Goal: Contribute content

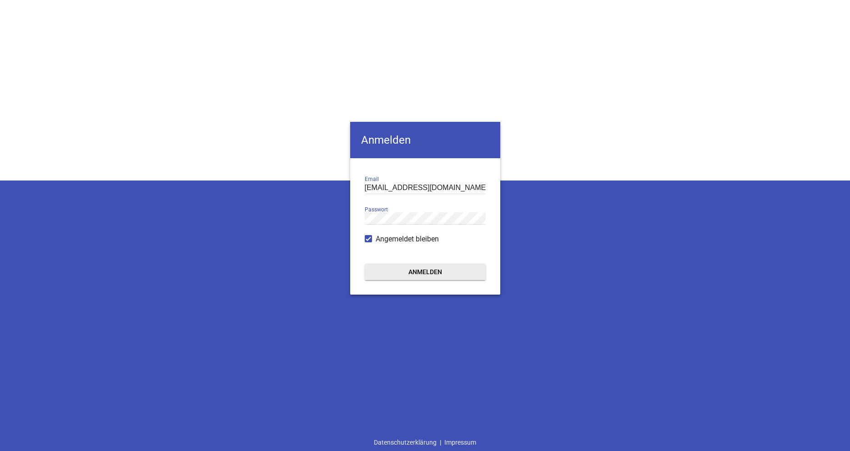
click at [414, 258] on form "[EMAIL_ADDRESS][DOMAIN_NAME] Email Passwort Angemeldet bleiben Anmelden" at bounding box center [425, 226] width 150 height 136
click at [412, 268] on button "Anmelden" at bounding box center [425, 272] width 121 height 16
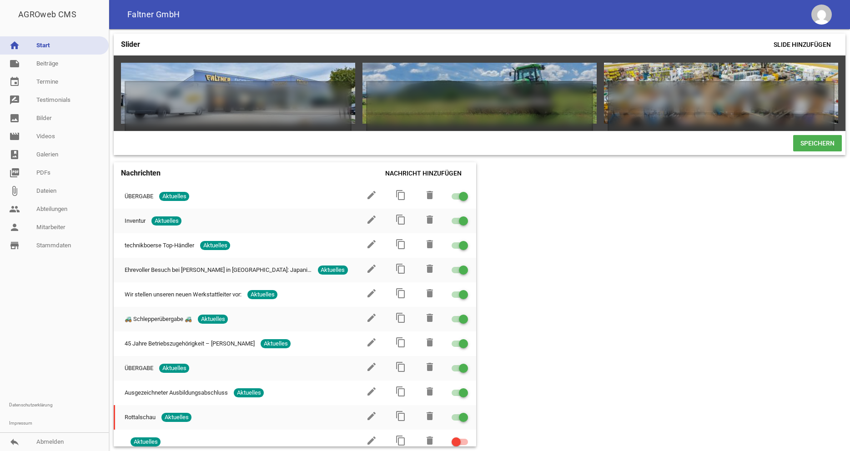
drag, startPoint x: 48, startPoint y: 66, endPoint x: 69, endPoint y: 103, distance: 42.6
click at [48, 65] on link "note Beiträge" at bounding box center [54, 64] width 109 height 18
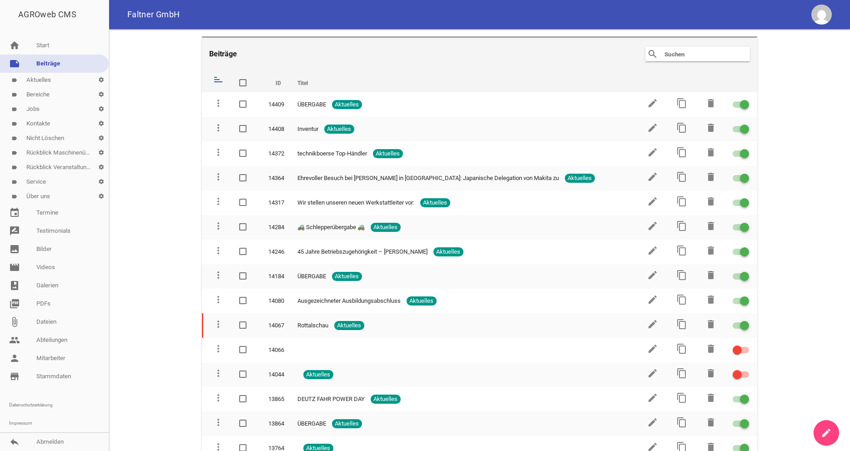
click at [823, 429] on icon "create" at bounding box center [826, 433] width 11 height 11
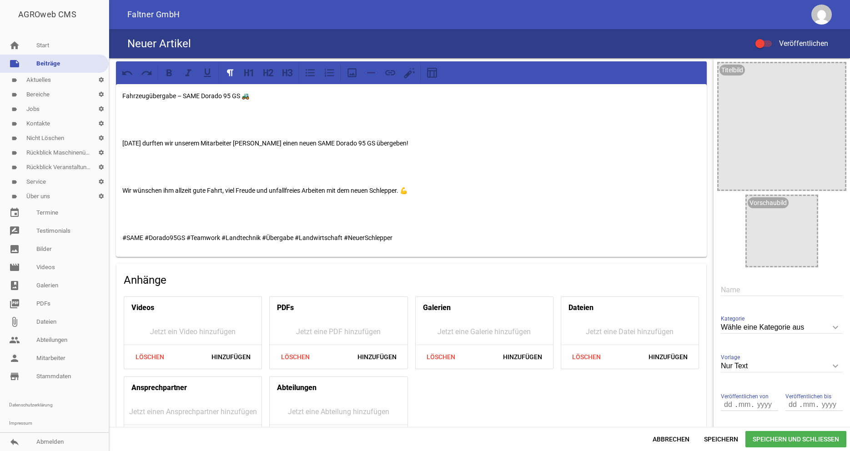
click at [748, 294] on input "text" at bounding box center [782, 290] width 122 height 12
type input "Übergabe"
click at [121, 142] on div "Fahrzeugübergabe – SAME Dorado 95 GS 🚜 [DATE] durften wir unserem Mitarbeiter […" at bounding box center [411, 170] width 591 height 173
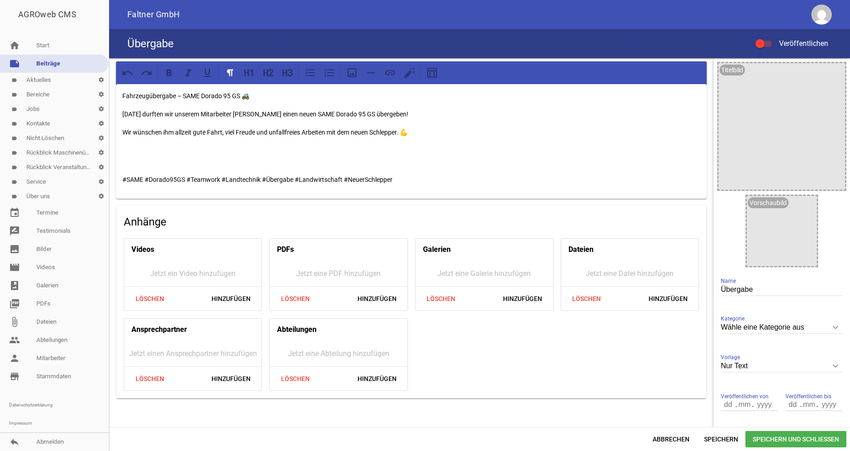
click at [113, 178] on div "Fahrzeugübergabe – SAME Dorado 95 GS 🚜 [DATE] durften wir unserem Mitarbeiter […" at bounding box center [411, 230] width 605 height 344
drag, startPoint x: 430, startPoint y: 183, endPoint x: 187, endPoint y: 165, distance: 243.2
click at [187, 165] on div "Fahrzeugübergabe – SAME Dorado 95 GS 🚜 [DATE] durften wir unserem Mitarbeiter […" at bounding box center [411, 141] width 591 height 115
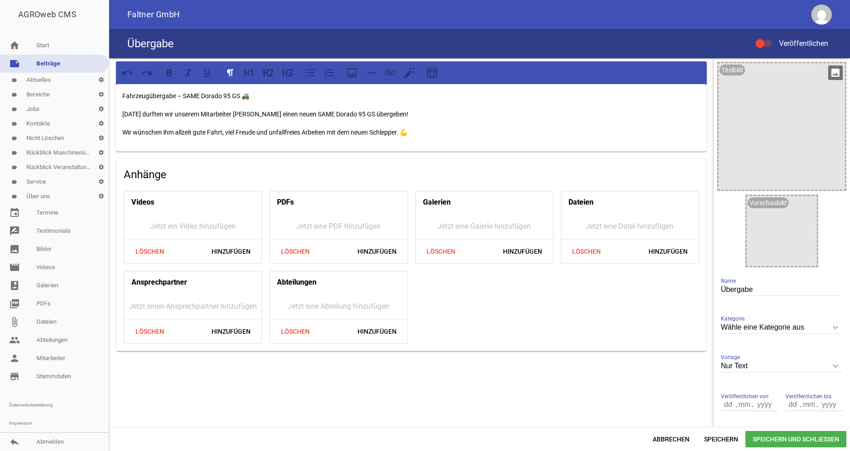
click at [839, 64] on div at bounding box center [782, 126] width 126 height 126
click at [839, 74] on icon "image" at bounding box center [835, 73] width 15 height 15
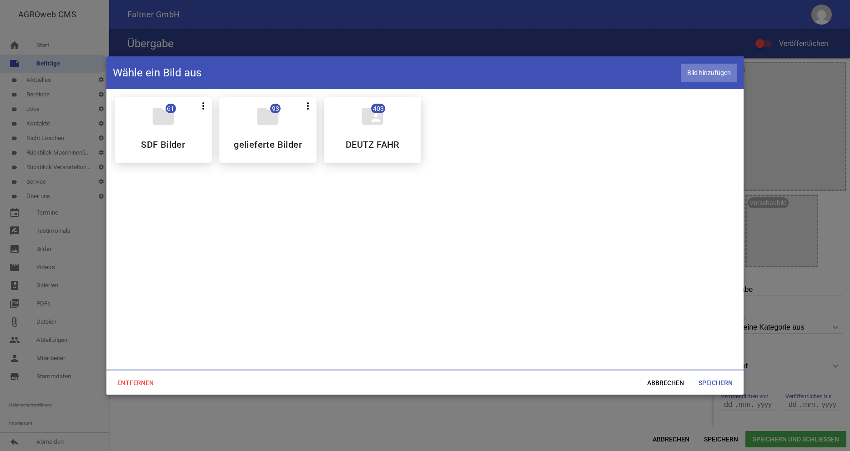
click at [697, 69] on span "Bild hinzufügen" at bounding box center [709, 73] width 56 height 19
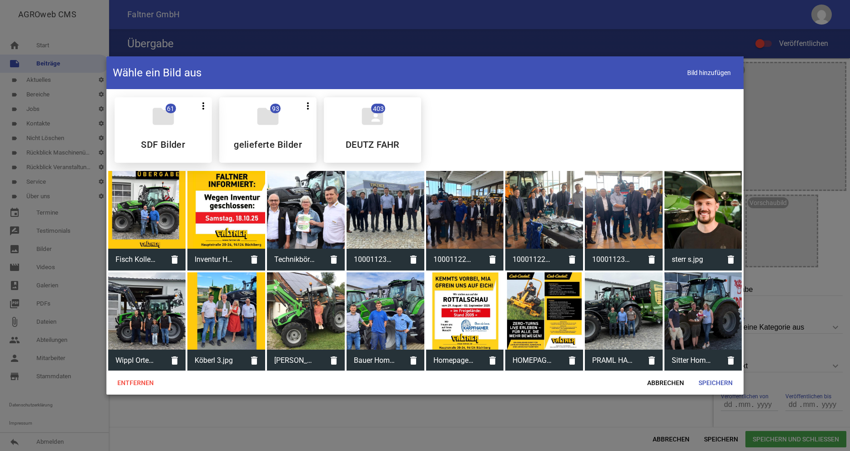
click at [87, 56] on div at bounding box center [425, 225] width 850 height 451
click at [722, 384] on span "Speichern" at bounding box center [716, 383] width 49 height 16
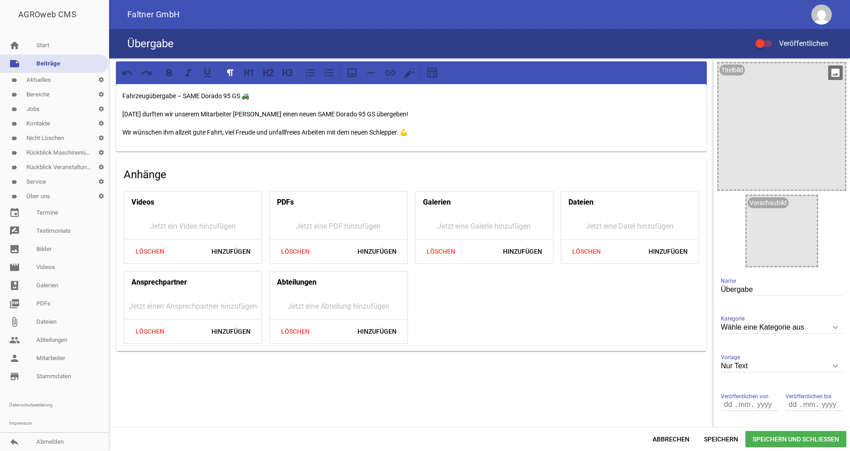
click at [836, 75] on icon "image" at bounding box center [835, 73] width 15 height 15
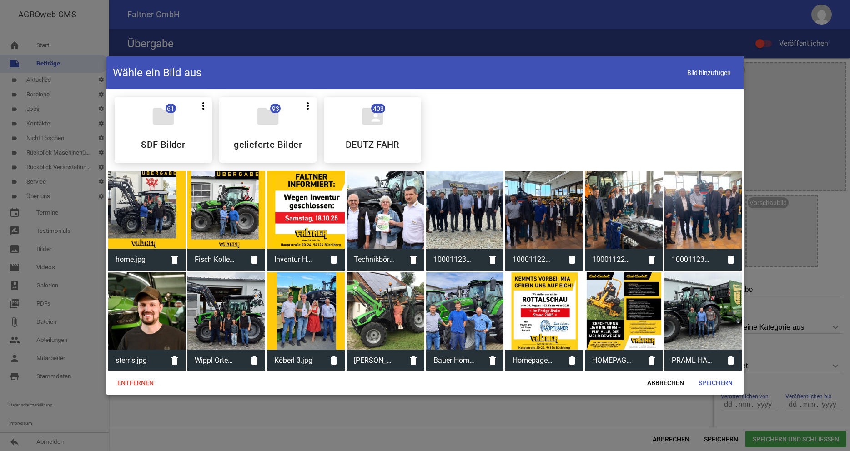
click at [157, 199] on div at bounding box center [147, 210] width 78 height 78
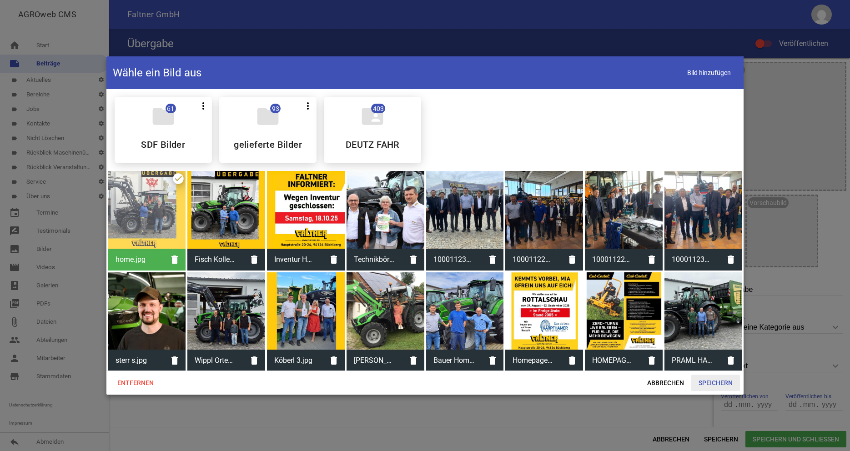
click at [722, 385] on span "Speichern" at bounding box center [716, 383] width 49 height 16
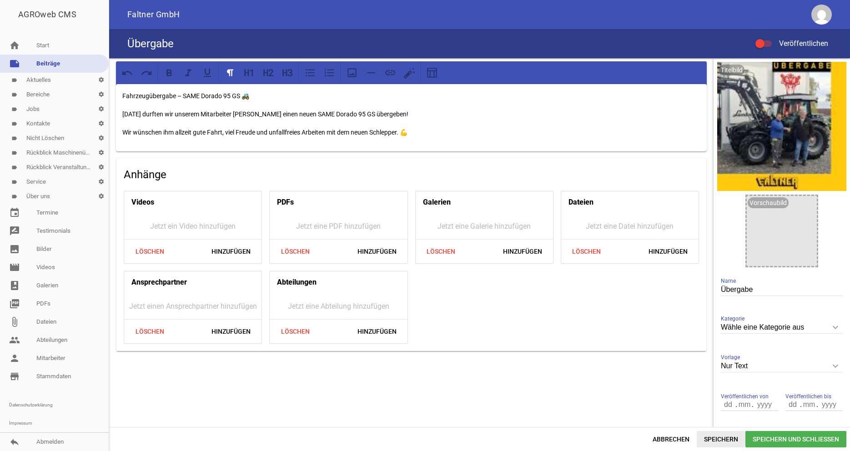
click at [722, 434] on span "Speichern" at bounding box center [721, 439] width 49 height 16
click at [759, 42] on div at bounding box center [760, 43] width 9 height 9
click at [764, 40] on label "Veröffentlichen" at bounding box center [792, 43] width 73 height 11
click at [768, 38] on input "Veröffentlichen" at bounding box center [768, 38] width 0 height 0
click at [731, 439] on span "Speichern" at bounding box center [721, 439] width 49 height 16
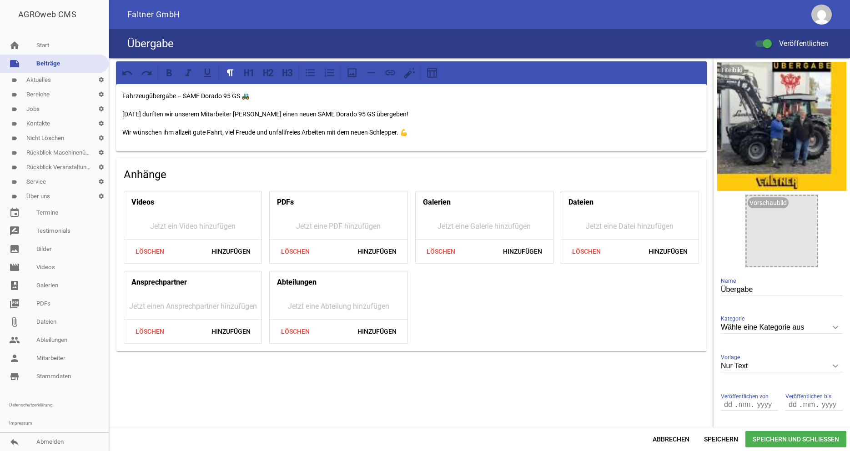
click at [767, 321] on div "Wähle eine Kategorie aus keyboard_arrow_down Kategorie Wähle eine Kategorie aus…" at bounding box center [782, 328] width 122 height 31
click at [832, 328] on icon "keyboard_arrow_down" at bounding box center [835, 327] width 15 height 15
click at [832, 328] on input "Wähle eine Kategorie aus" at bounding box center [782, 328] width 122 height 12
click at [757, 372] on li "Aktuelles" at bounding box center [782, 370] width 122 height 22
type input "Aktuelles"
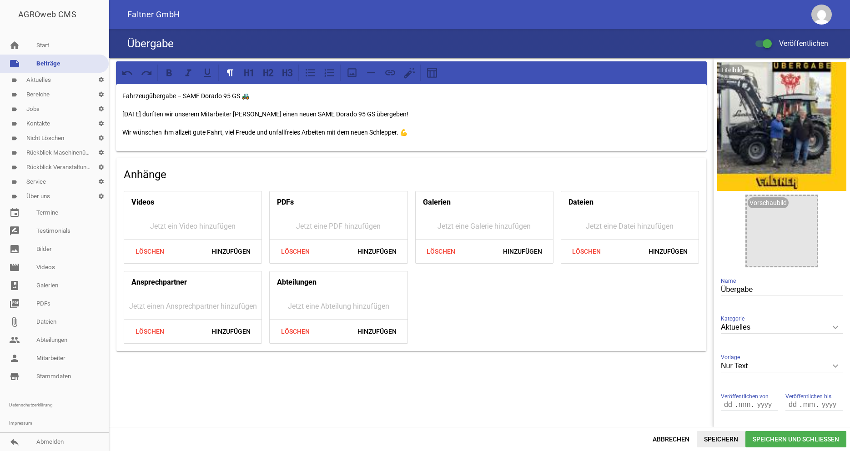
click at [729, 434] on span "Speichern" at bounding box center [721, 439] width 49 height 16
drag, startPoint x: 774, startPoint y: 284, endPoint x: 133, endPoint y: 220, distance: 643.8
click at [721, 284] on input "Übergabe" at bounding box center [782, 290] width 122 height 12
type input "ÜBERGABE"
click at [730, 438] on span "Speichern" at bounding box center [721, 439] width 49 height 16
